Goal: Task Accomplishment & Management: Manage account settings

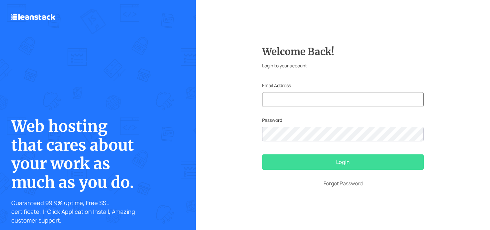
click at [316, 98] on input "text" at bounding box center [343, 99] width 162 height 15
type input "[EMAIL_ADDRESS][DOMAIN_NAME]"
click at [304, 159] on button "Login" at bounding box center [343, 162] width 162 height 16
click at [360, 157] on button "Login" at bounding box center [343, 162] width 162 height 16
click at [350, 166] on button "Login" at bounding box center [343, 162] width 162 height 16
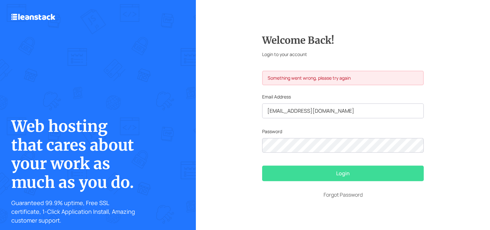
click at [350, 166] on button "Login" at bounding box center [343, 174] width 162 height 16
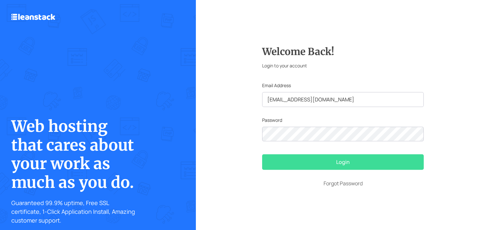
click at [313, 159] on button "Login" at bounding box center [343, 162] width 162 height 16
click at [331, 165] on button "Login" at bounding box center [343, 162] width 162 height 16
click at [363, 165] on button "Login" at bounding box center [343, 162] width 162 height 16
click at [359, 161] on button "Login" at bounding box center [343, 162] width 162 height 16
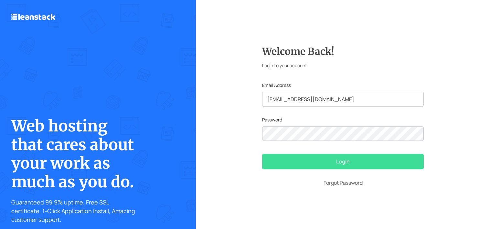
click at [328, 155] on button "Login" at bounding box center [343, 162] width 162 height 16
